Goal: Use online tool/utility: Utilize a website feature to perform a specific function

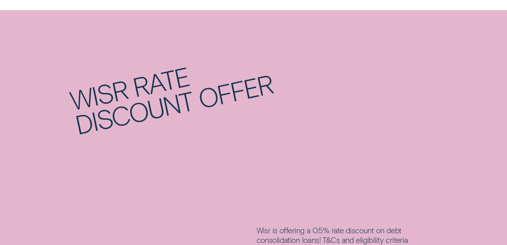
scroll to position [878, 0]
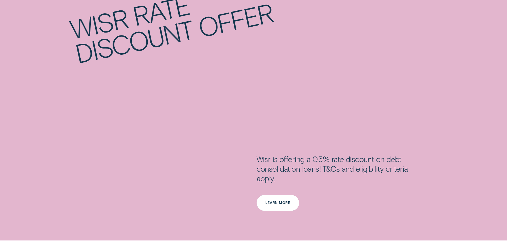
click at [267, 203] on div "Learn more" at bounding box center [277, 202] width 25 height 3
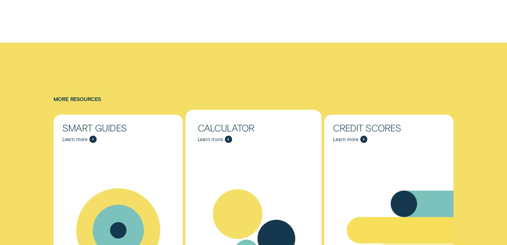
scroll to position [2156, 0]
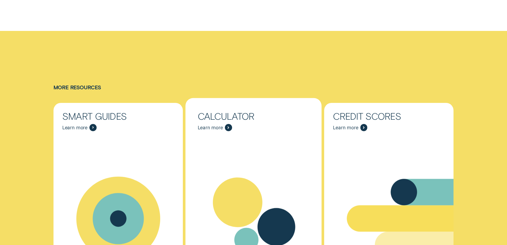
click at [248, 106] on div "Calculator Learn more" at bounding box center [254, 121] width 130 height 37
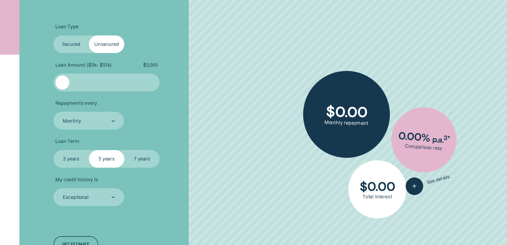
scroll to position [186, 0]
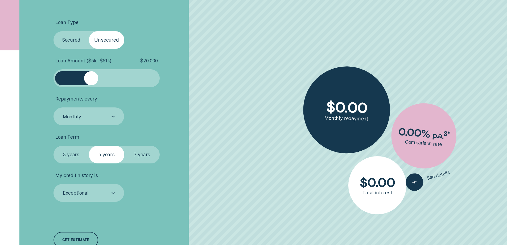
drag, startPoint x: 60, startPoint y: 78, endPoint x: 91, endPoint y: 79, distance: 31.2
click at [91, 79] on div at bounding box center [91, 78] width 14 height 14
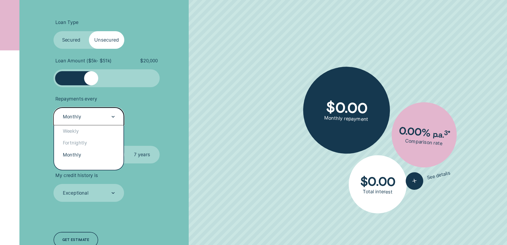
click at [109, 116] on div "Monthly" at bounding box center [88, 116] width 52 height 7
click at [90, 143] on div "Fortnightly" at bounding box center [89, 143] width 70 height 12
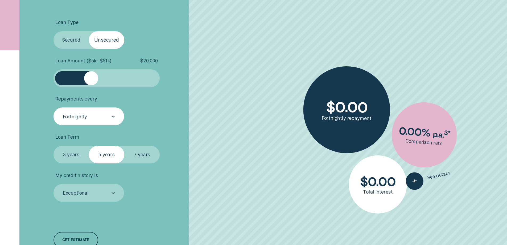
click at [76, 151] on label "3 years" at bounding box center [71, 155] width 35 height 18
click at [54, 146] on input "3 years" at bounding box center [54, 146] width 0 height 0
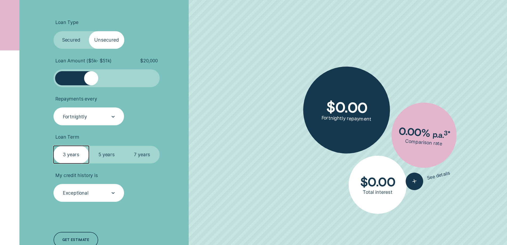
click at [97, 190] on div "Exceptional" at bounding box center [88, 193] width 52 height 7
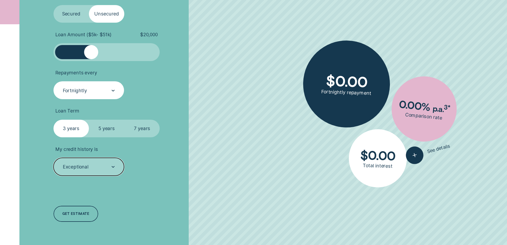
scroll to position [213, 0]
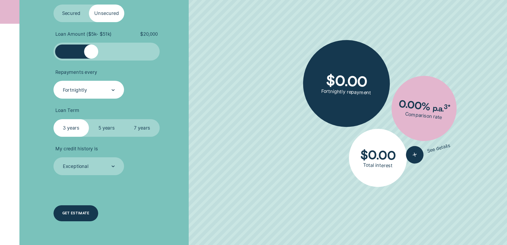
click at [86, 212] on div "Get estimate" at bounding box center [75, 212] width 27 height 3
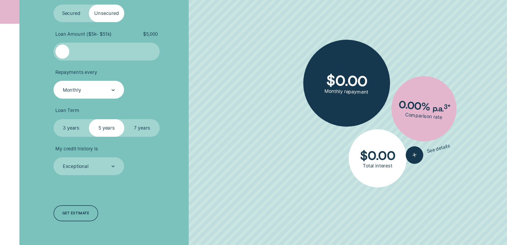
click at [90, 90] on div "Monthly" at bounding box center [88, 90] width 52 height 7
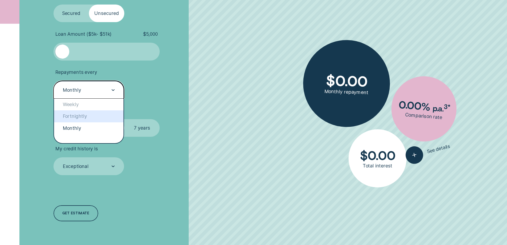
click at [85, 116] on div "Fortnightly" at bounding box center [89, 116] width 70 height 12
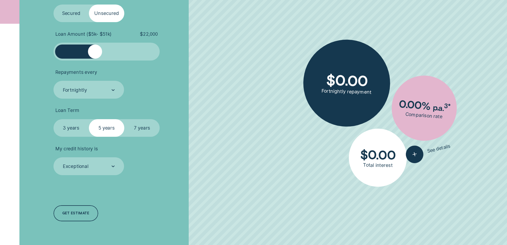
drag, startPoint x: 65, startPoint y: 46, endPoint x: 95, endPoint y: 48, distance: 29.9
click at [95, 48] on div at bounding box center [95, 51] width 14 height 14
click at [69, 13] on label "Secured" at bounding box center [71, 14] width 35 height 18
click at [54, 5] on input "Secured" at bounding box center [54, 5] width 0 height 0
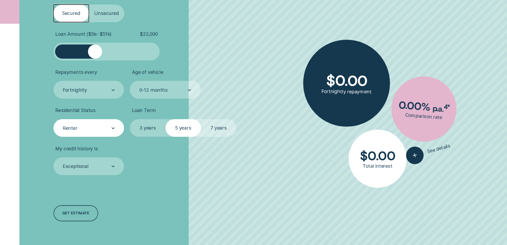
click at [102, 133] on div "Renter" at bounding box center [89, 128] width 71 height 18
click at [102, 132] on div "Renter" at bounding box center [89, 128] width 71 height 18
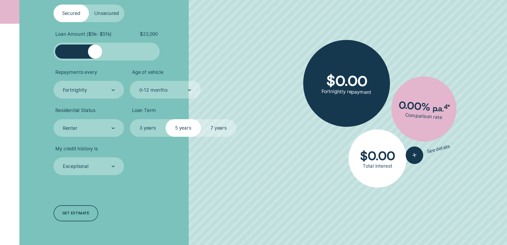
click at [109, 17] on label "Unsecured" at bounding box center [106, 14] width 35 height 18
click at [89, 5] on input "Unsecured" at bounding box center [89, 5] width 0 height 0
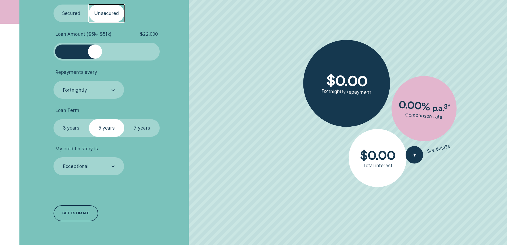
click at [177, 24] on ul "Loan Type Select Loan Type Secured Unsecured Loan Amount ( $5k - $51k ) $ 22,00…" at bounding box center [135, 84] width 163 height 182
click at [111, 100] on ul "Loan Type Select Loan Type Secured Unsecured Loan Amount ( $5k - $51k ) $ 22,00…" at bounding box center [135, 84] width 163 height 182
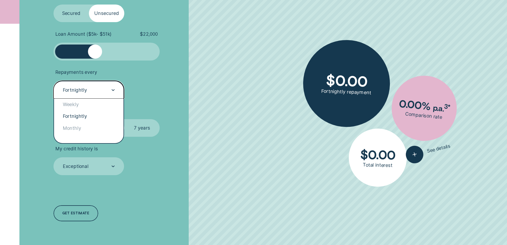
click at [106, 94] on div "Fortnightly" at bounding box center [89, 90] width 71 height 18
click at [106, 93] on div "Fortnightly" at bounding box center [88, 90] width 52 height 7
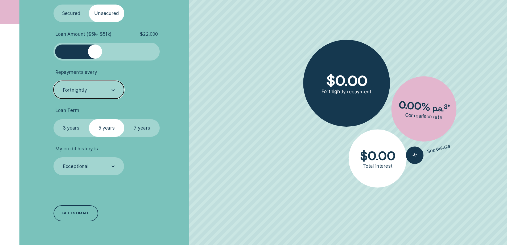
click at [74, 129] on label "3 years" at bounding box center [71, 128] width 35 height 18
click at [54, 119] on input "3 years" at bounding box center [54, 119] width 0 height 0
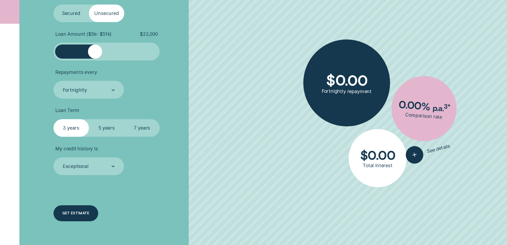
click at [86, 214] on div "Get estimate" at bounding box center [75, 212] width 27 height 3
